Goal: Find specific page/section: Find specific page/section

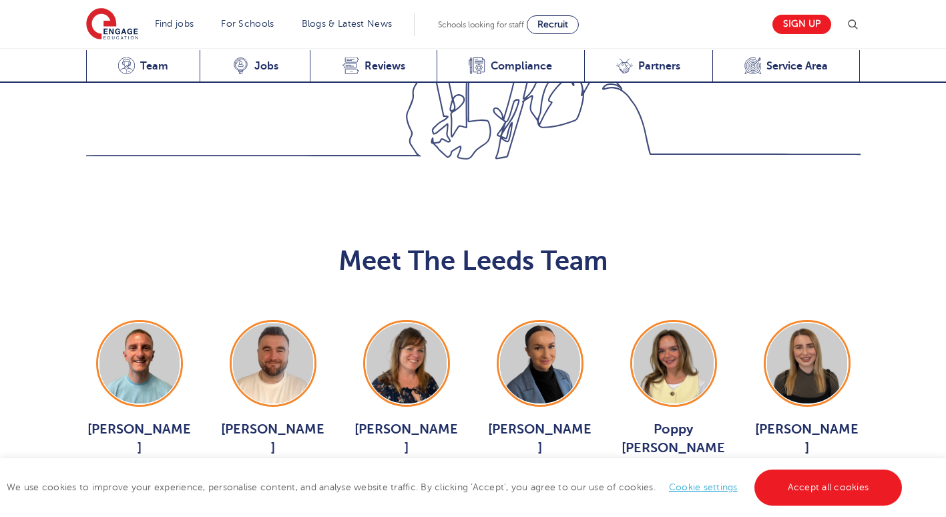
scroll to position [1391, 0]
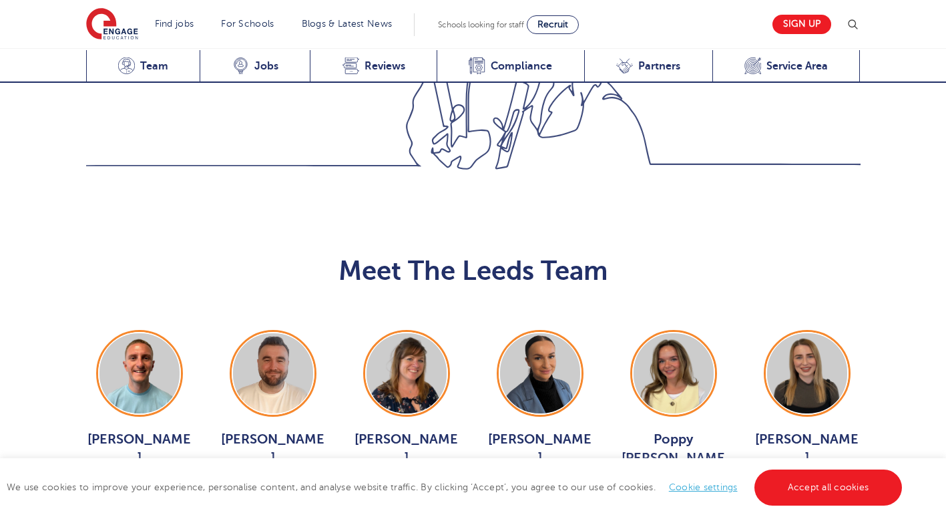
click at [103, 380] on div "[PERSON_NAME] View Jobs > [PERSON_NAME] View Jobs > [PERSON_NAME] View Jobs > […" at bounding box center [473, 449] width 801 height 239
click at [271, 333] on img at bounding box center [273, 373] width 80 height 80
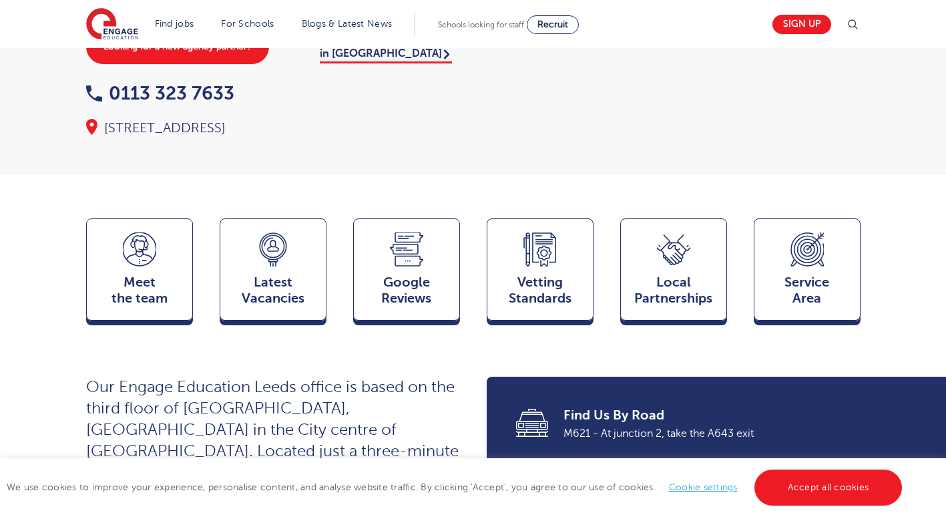
scroll to position [217, 0]
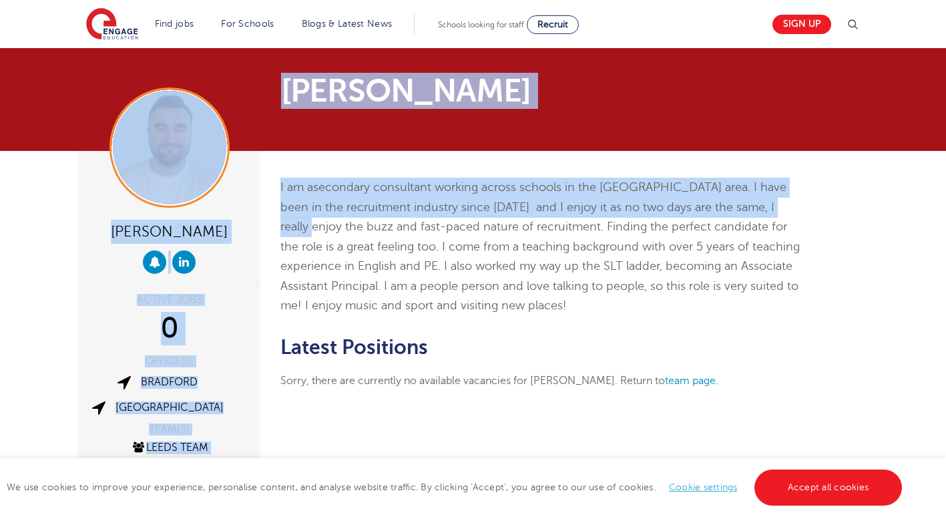
drag, startPoint x: 945, startPoint y: 105, endPoint x: 954, endPoint y: 202, distance: 96.6
click at [945, 202] on html "Find jobs All vacancies We have one of the UK's largest database. and with hund…" at bounding box center [473, 477] width 946 height 954
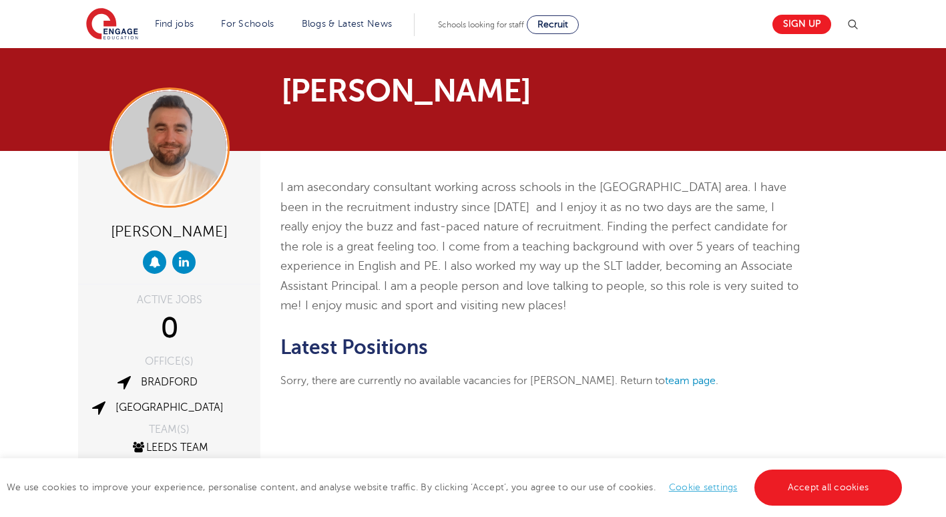
drag, startPoint x: 954, startPoint y: 202, endPoint x: 887, endPoint y: 255, distance: 86.0
click at [887, 255] on div "[PERSON_NAME] ACTIVE JOBS 0 OFFICE(S) [PERSON_NAME] TEAM(S) Leeds Team View Tes…" at bounding box center [473, 373] width 946 height 445
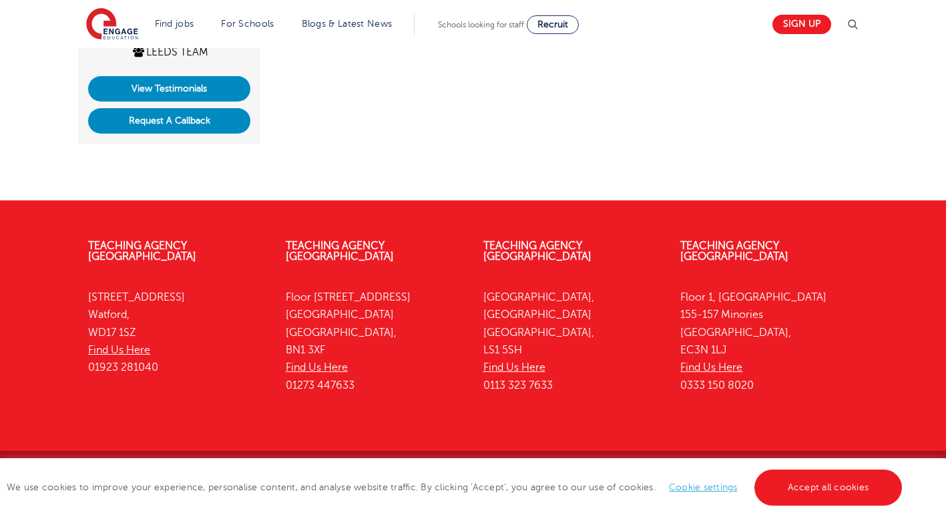
scroll to position [408, 0]
